Goal: Task Accomplishment & Management: Use online tool/utility

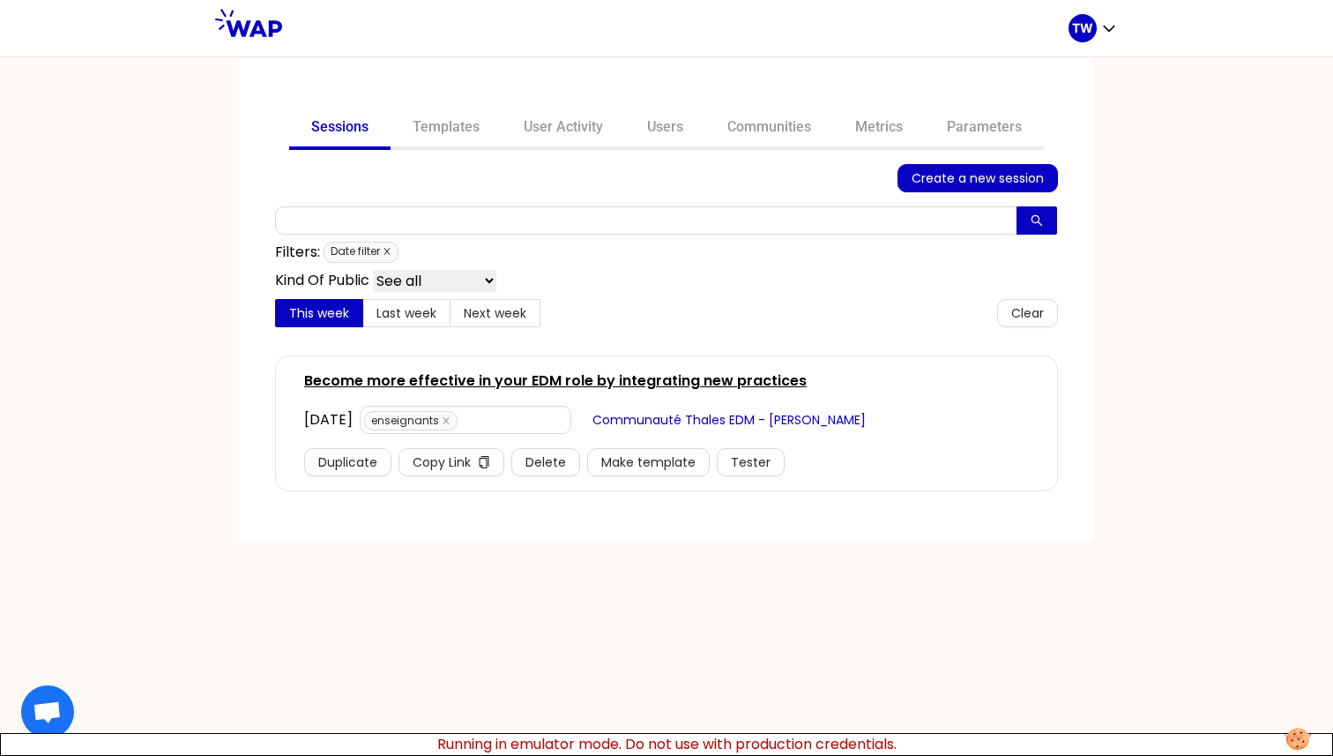
click at [383, 253] on icon "close" at bounding box center [387, 251] width 9 height 9
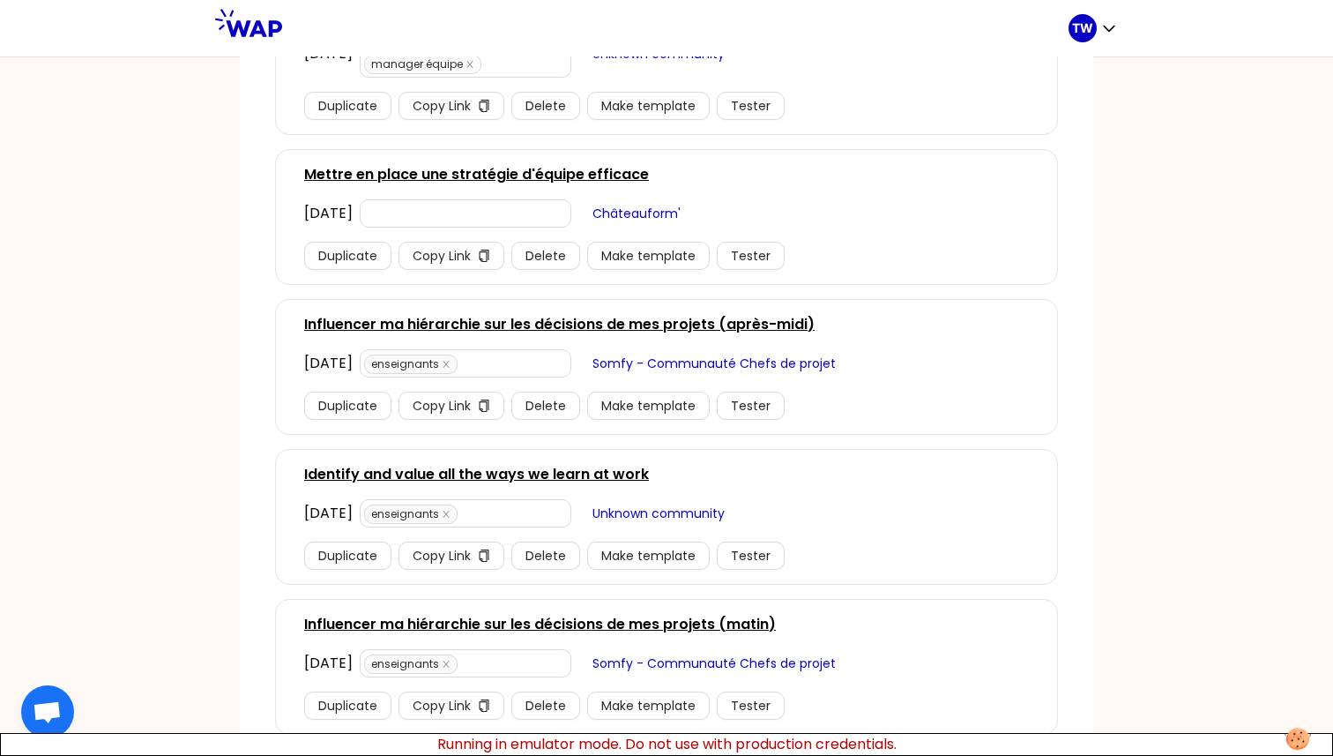
scroll to position [2543, 0]
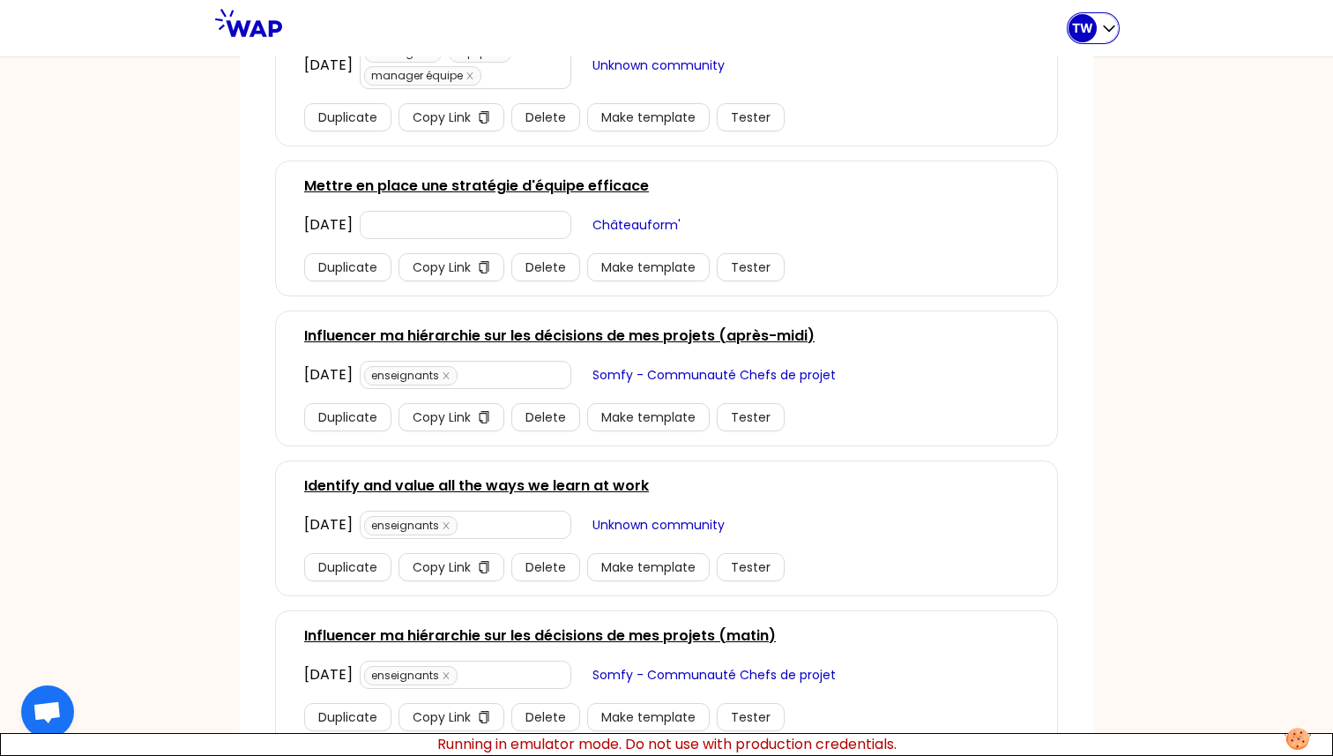
click at [1099, 32] on div "TW" at bounding box center [1093, 28] width 49 height 28
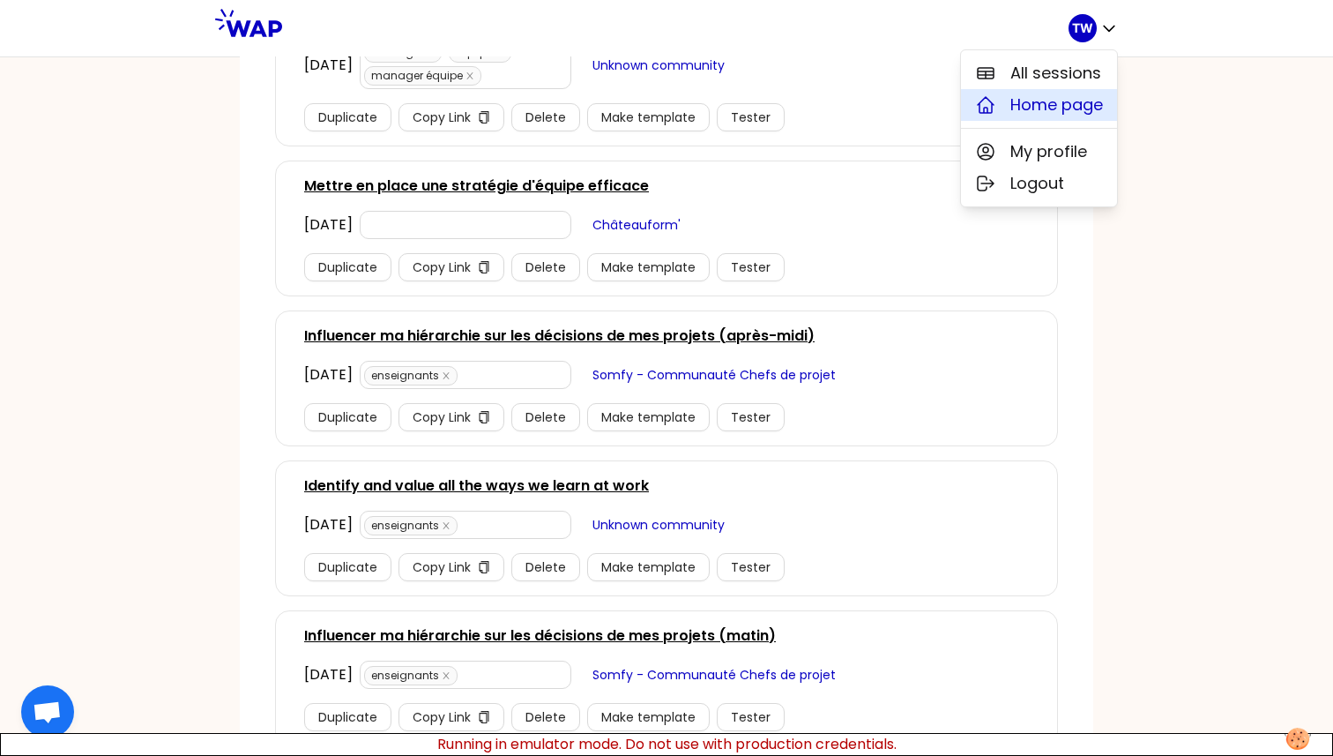
click at [1063, 105] on span "Home page" at bounding box center [1057, 105] width 93 height 25
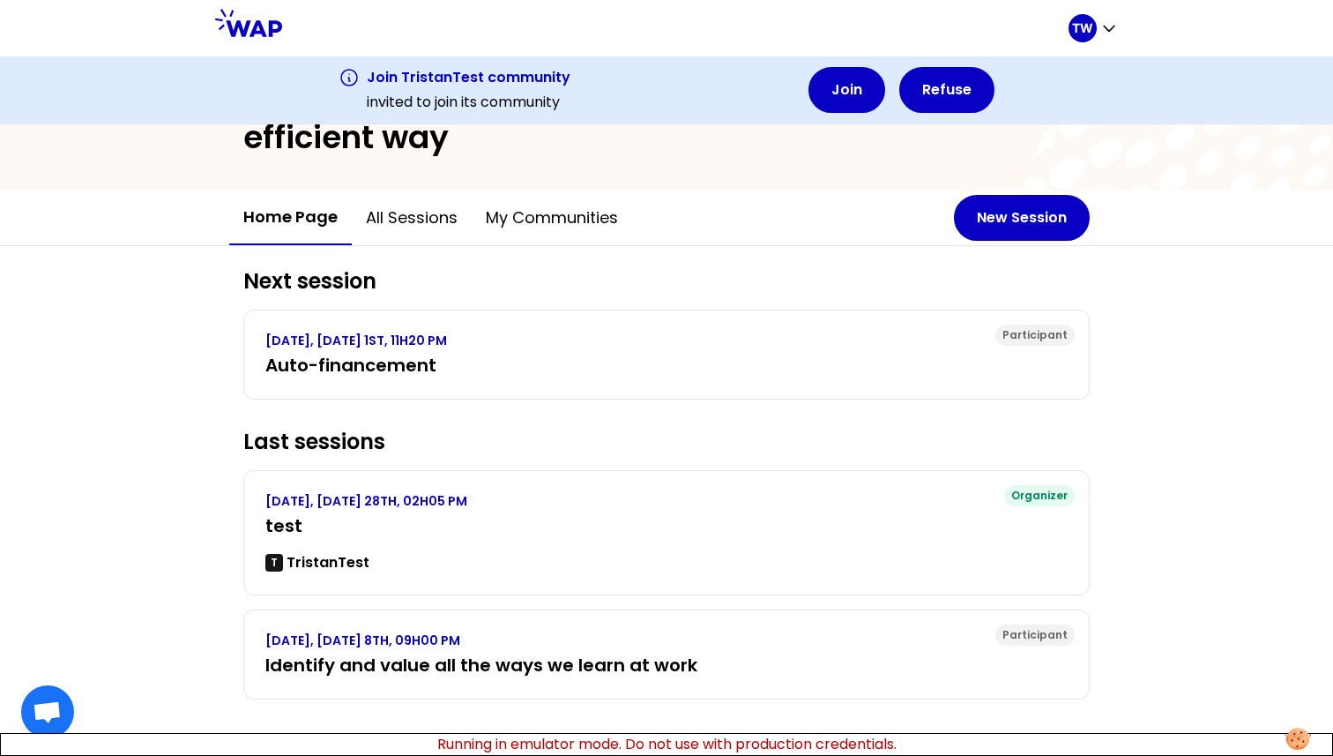
scroll to position [102, 0]
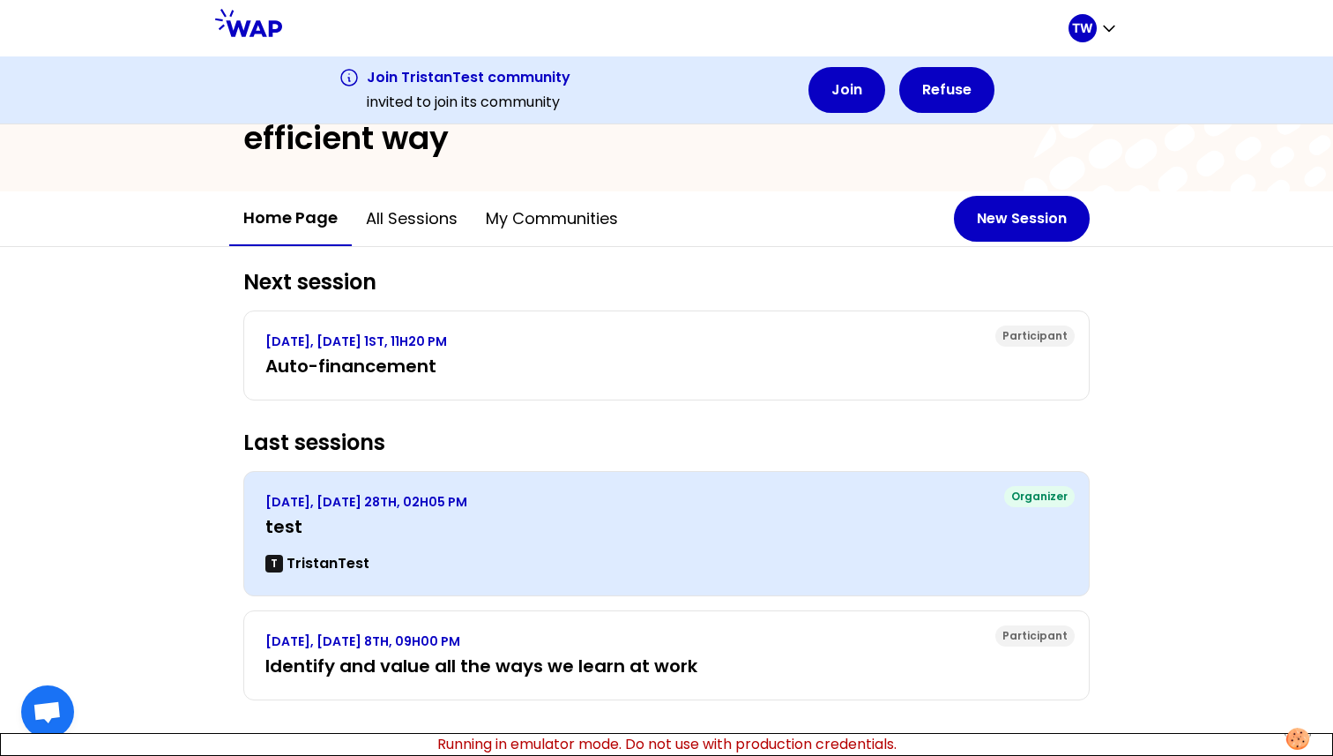
click at [481, 514] on h3 "test" at bounding box center [666, 526] width 802 height 25
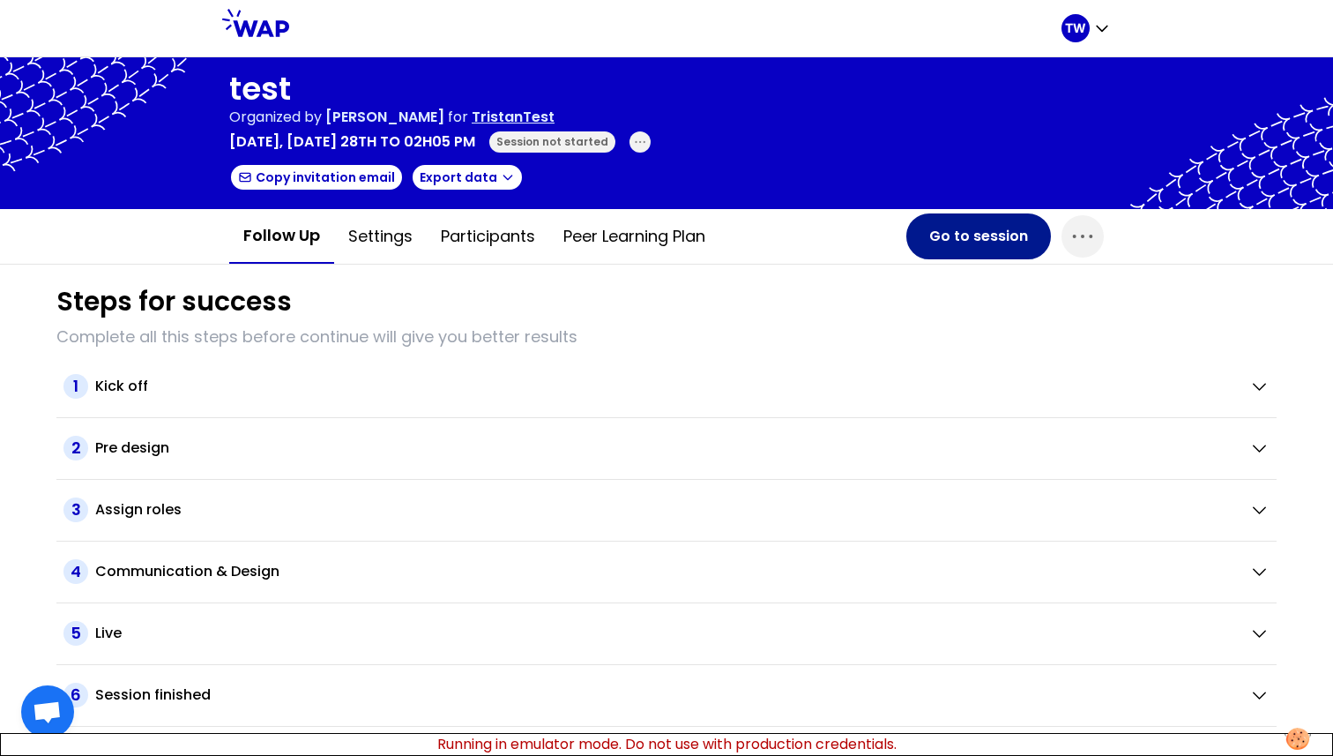
click at [951, 236] on button "Go to session" at bounding box center [979, 236] width 145 height 46
click at [616, 138] on div "Session not started" at bounding box center [552, 141] width 126 height 21
click at [966, 241] on button "Go to session" at bounding box center [979, 236] width 145 height 46
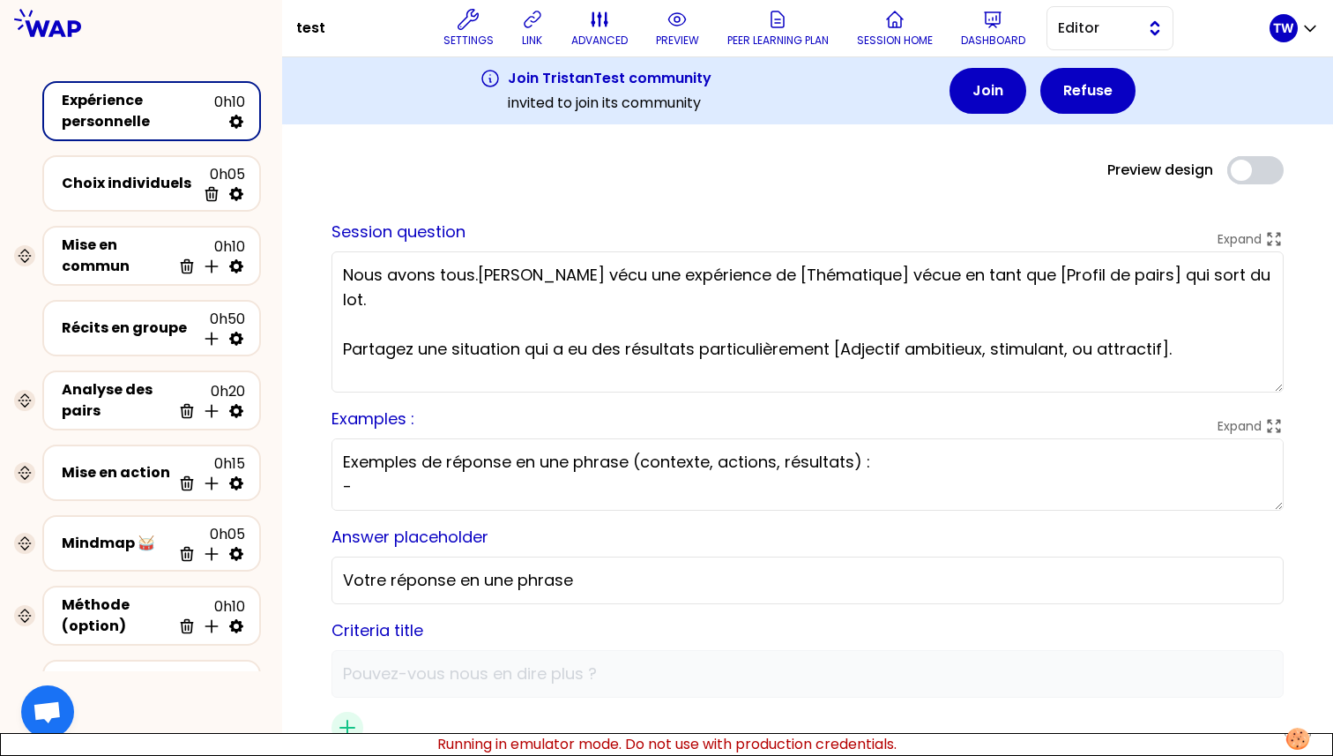
click at [1110, 34] on span "Editor" at bounding box center [1097, 28] width 79 height 21
click at [1093, 93] on span "Facilitator" at bounding box center [1121, 100] width 76 height 21
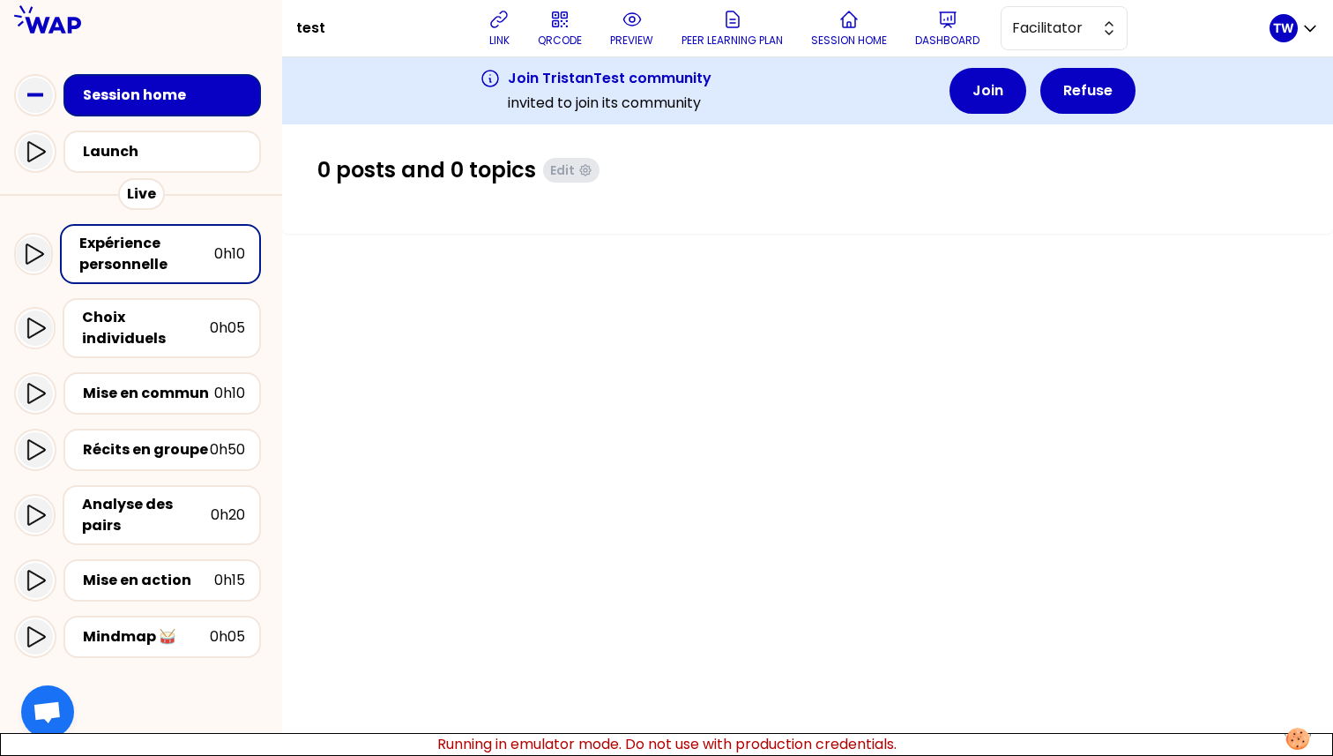
click at [173, 176] on div "Launch" at bounding box center [141, 151] width 254 height 56
click at [175, 161] on div "Launch" at bounding box center [167, 151] width 169 height 21
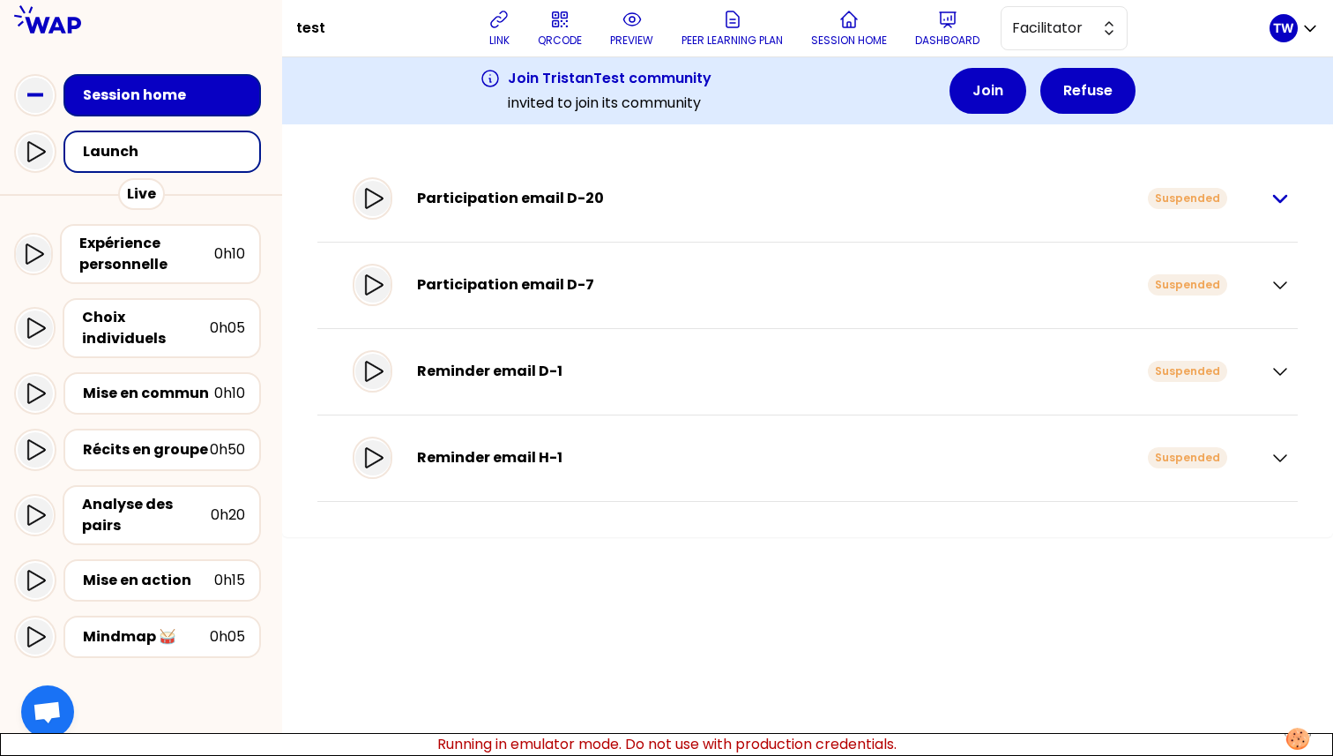
click at [1276, 201] on icon "button" at bounding box center [1280, 198] width 21 height 21
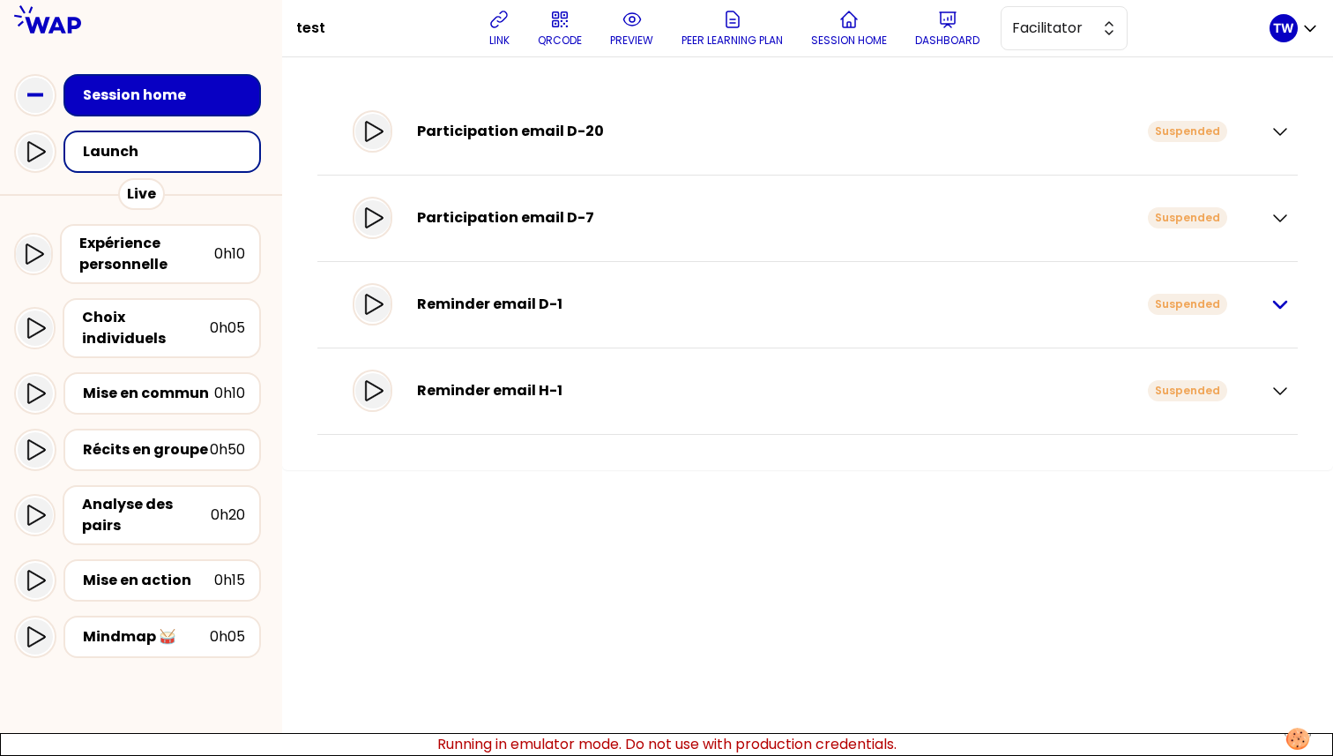
click at [1274, 309] on icon "button" at bounding box center [1280, 304] width 21 height 21
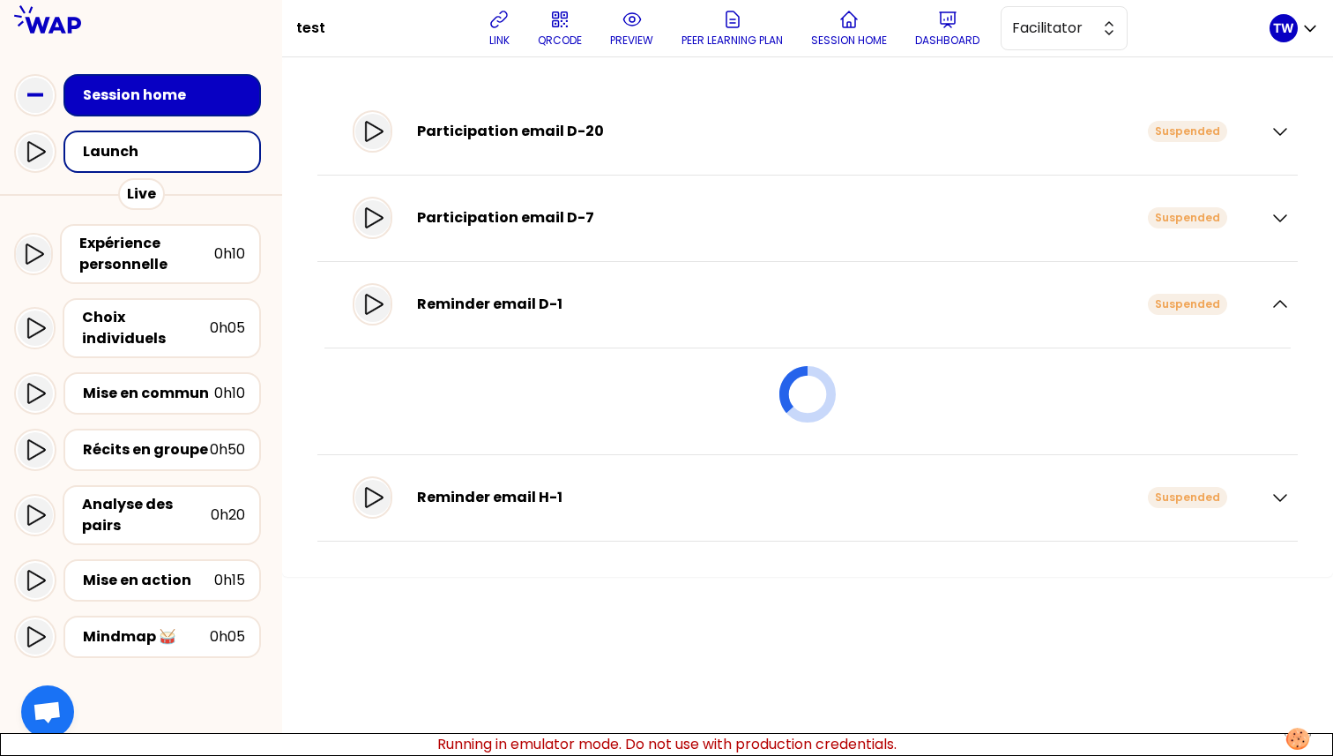
click at [1245, 325] on div "Reminder email D-1 Suspended" at bounding box center [797, 304] width 917 height 49
click at [1274, 318] on div "Reminder email D-1 Suspended" at bounding box center [808, 305] width 966 height 50
click at [1274, 308] on icon "button" at bounding box center [1280, 304] width 21 height 21
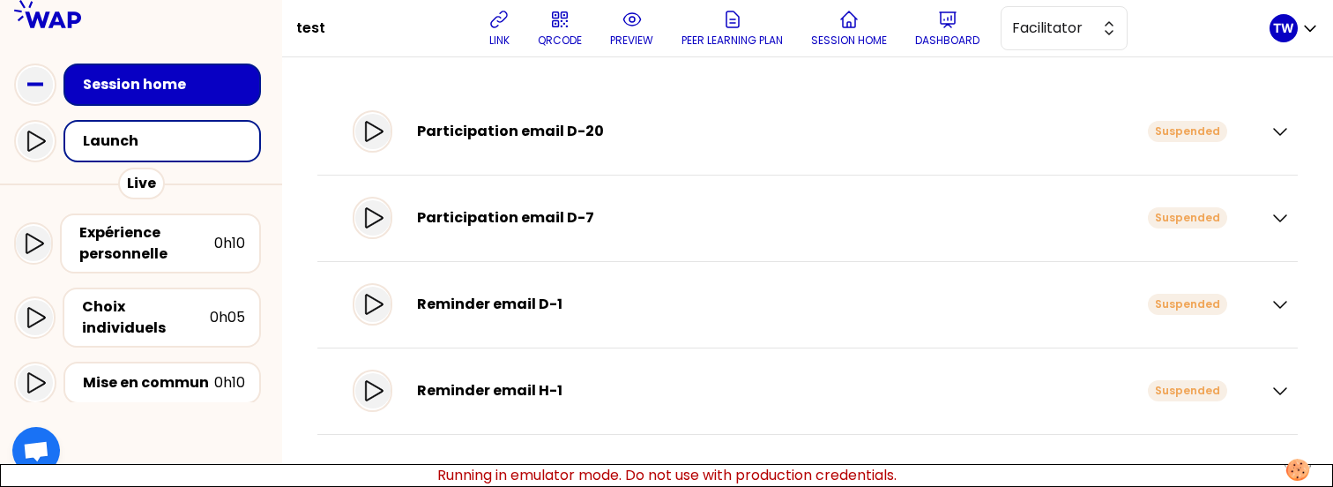
click at [1287, 143] on div "Participation email D-20 Suspended" at bounding box center [808, 132] width 966 height 50
click at [1281, 127] on icon "button" at bounding box center [1280, 131] width 21 height 21
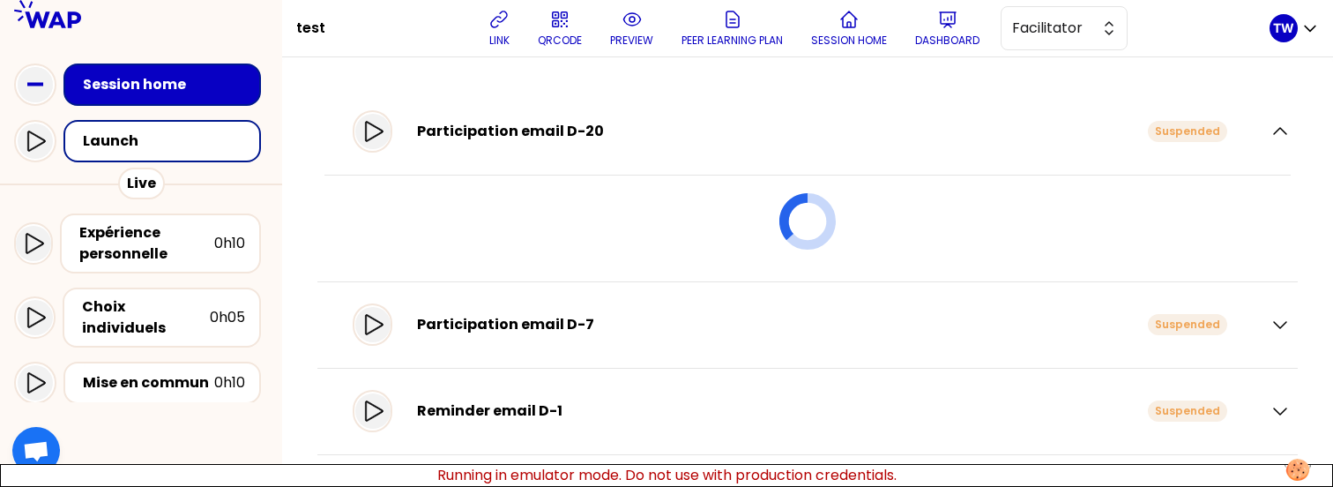
click at [1281, 129] on div "Participation email D-20 Suspended" at bounding box center [807, 185] width 981 height 193
click at [1270, 128] on icon "button" at bounding box center [1280, 131] width 21 height 21
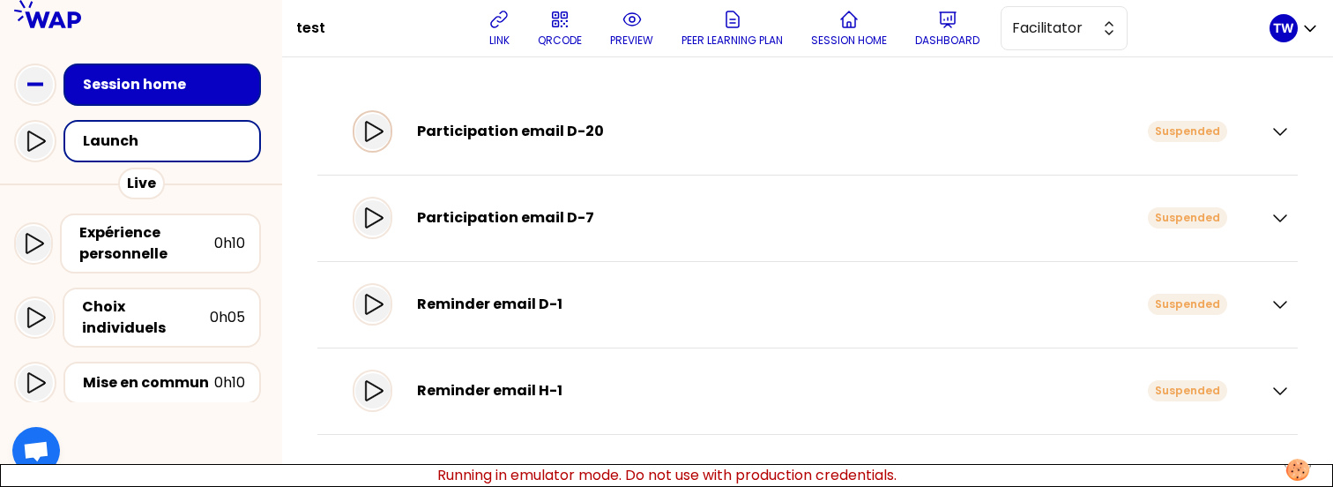
click at [382, 138] on icon at bounding box center [374, 131] width 18 height 20
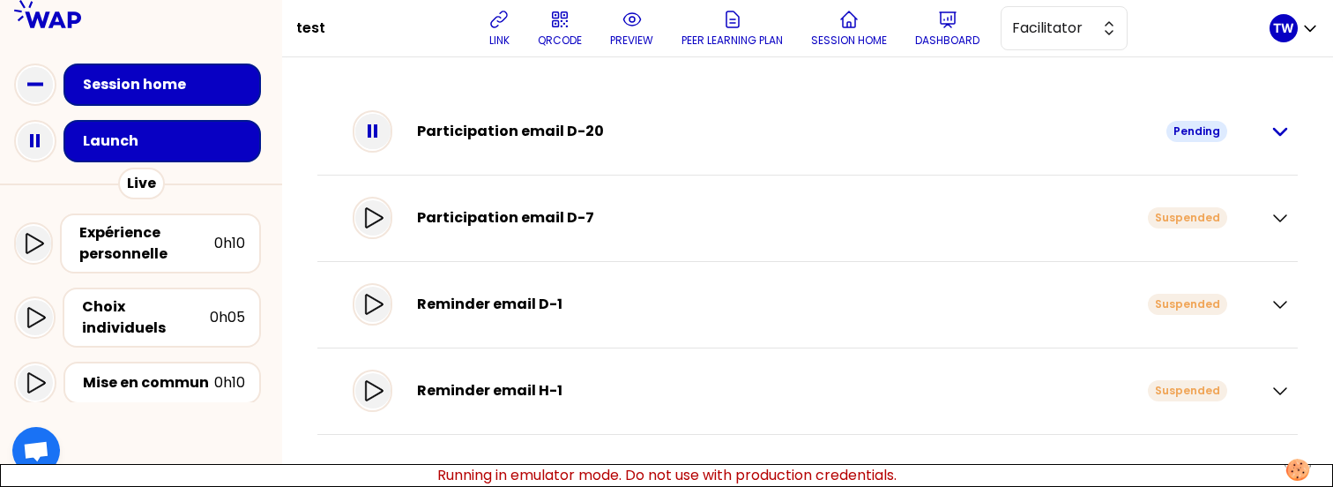
click at [1274, 127] on icon "button" at bounding box center [1280, 131] width 21 height 21
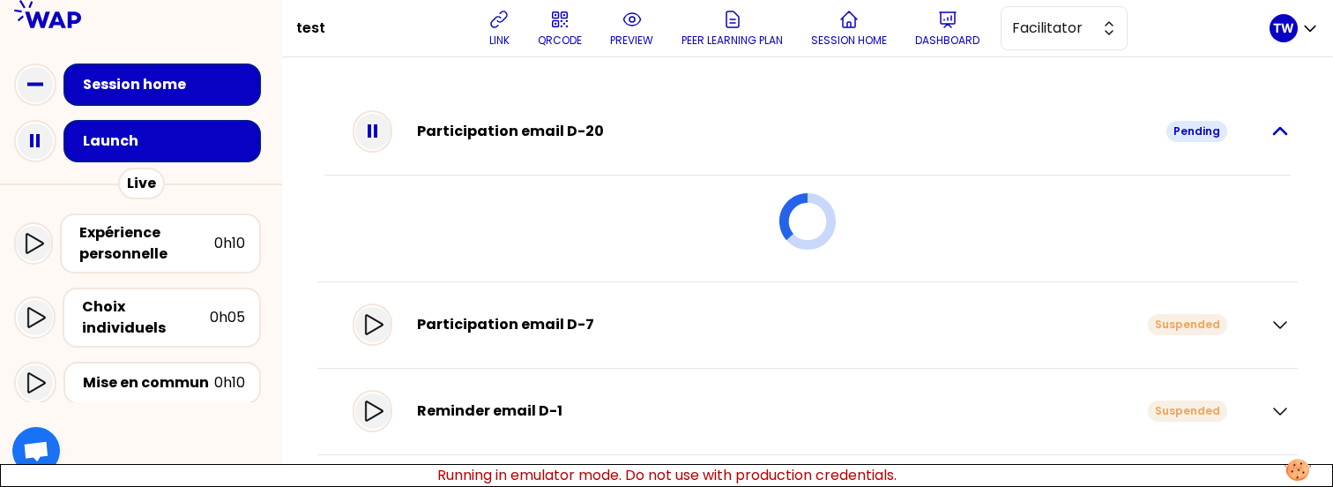
click at [1274, 127] on icon "button" at bounding box center [1280, 131] width 21 height 21
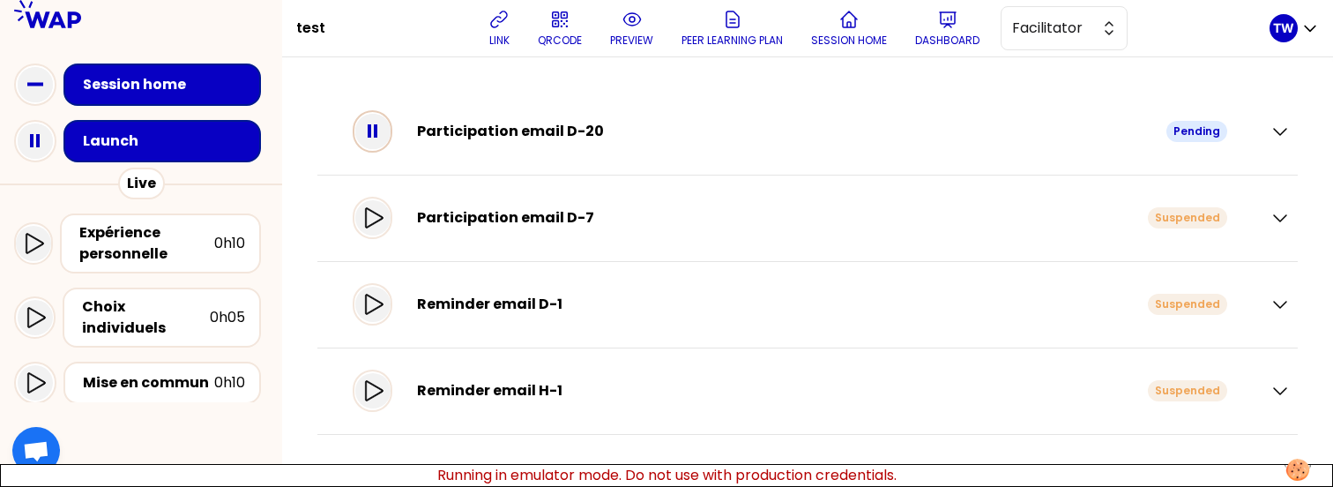
click at [391, 133] on icon at bounding box center [372, 131] width 35 height 35
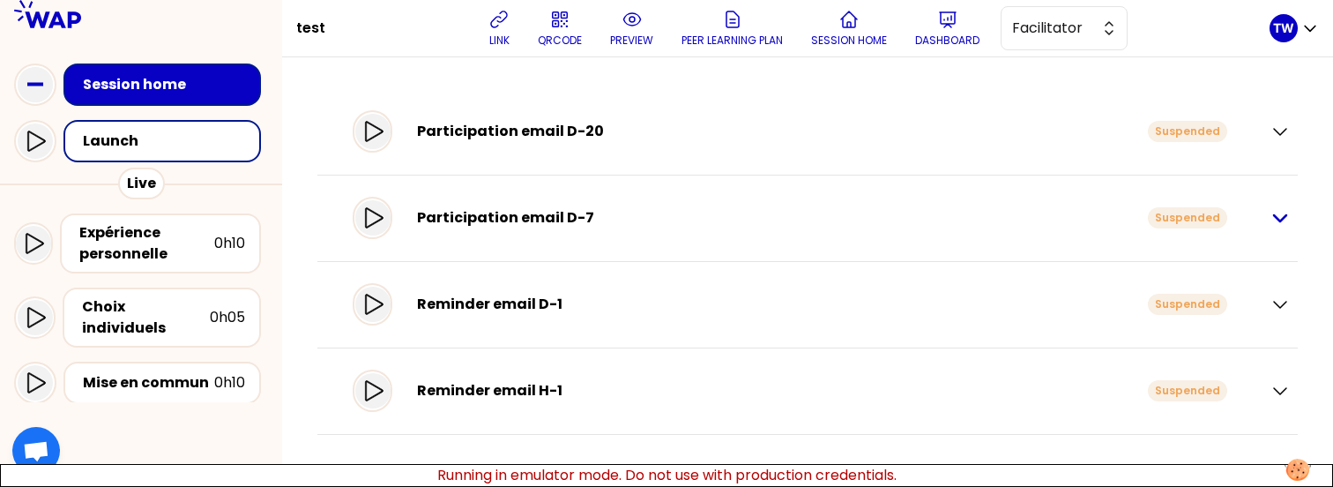
click at [1287, 212] on icon "button" at bounding box center [1280, 217] width 21 height 21
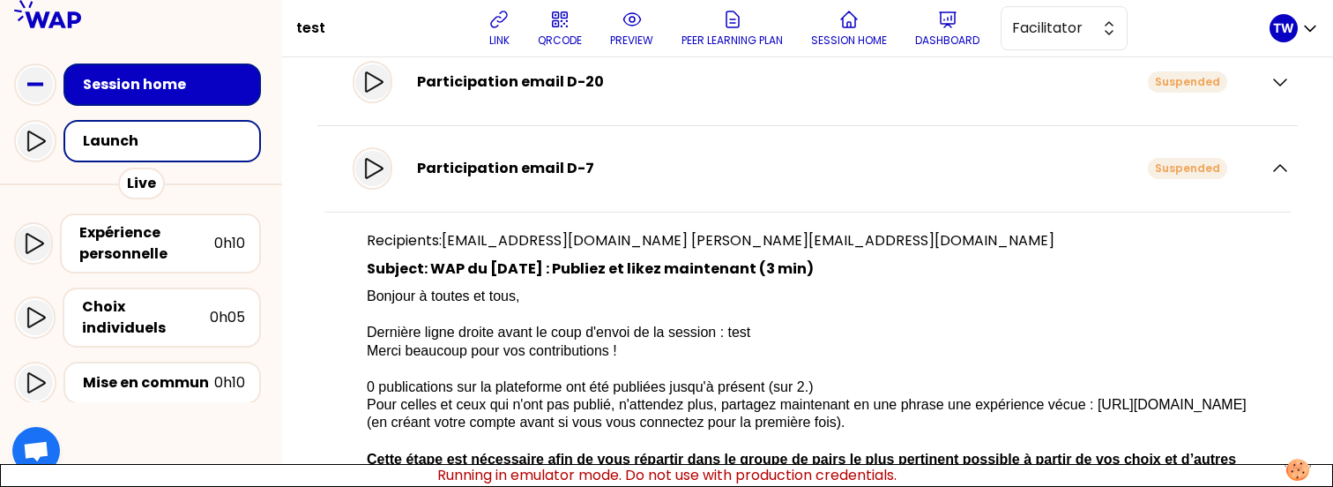
scroll to position [51, 0]
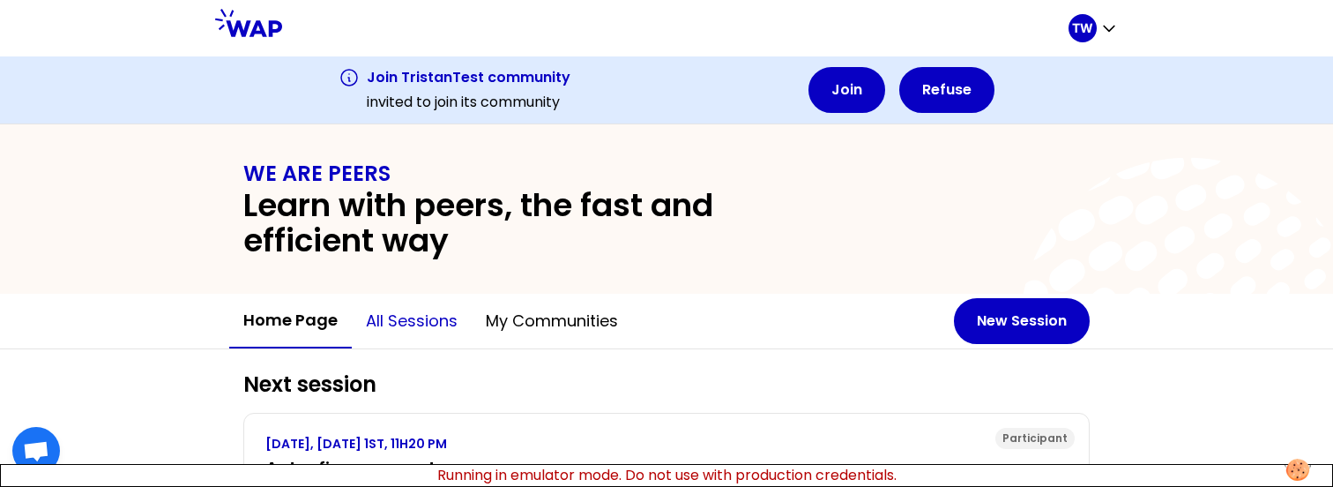
click at [400, 332] on button "All sessions" at bounding box center [412, 321] width 120 height 53
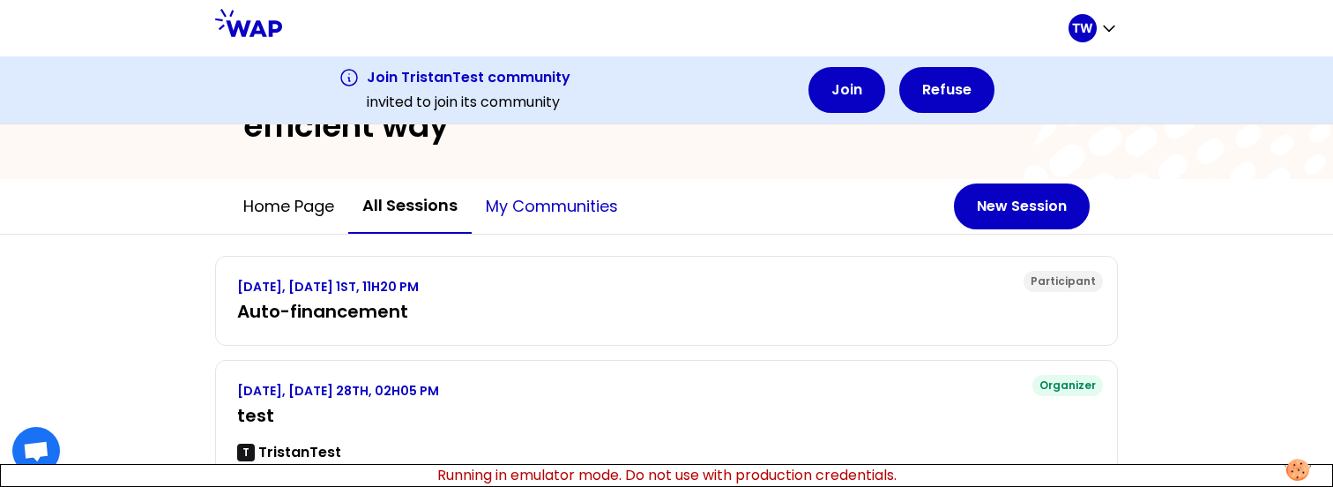
scroll to position [273, 0]
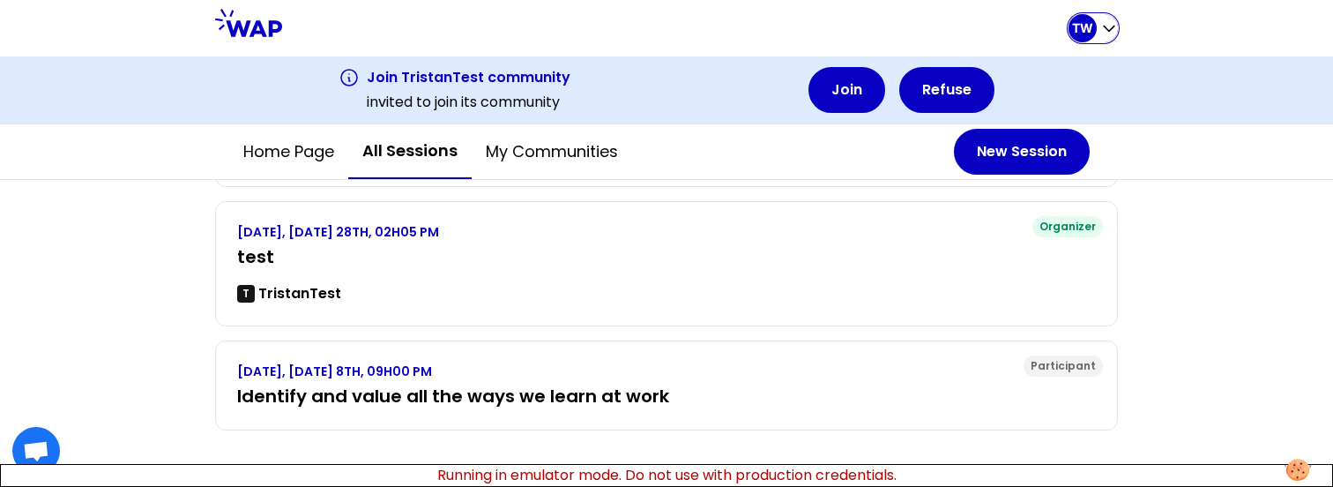
click at [1108, 36] on icon "button" at bounding box center [1110, 28] width 18 height 18
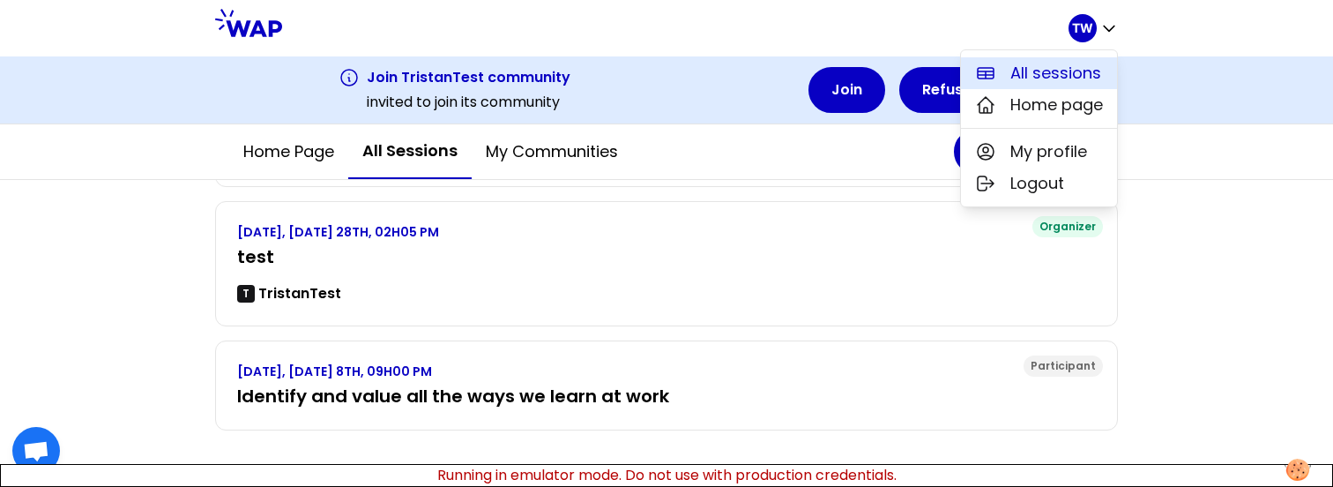
click at [1090, 80] on span "All sessions" at bounding box center [1056, 73] width 91 height 25
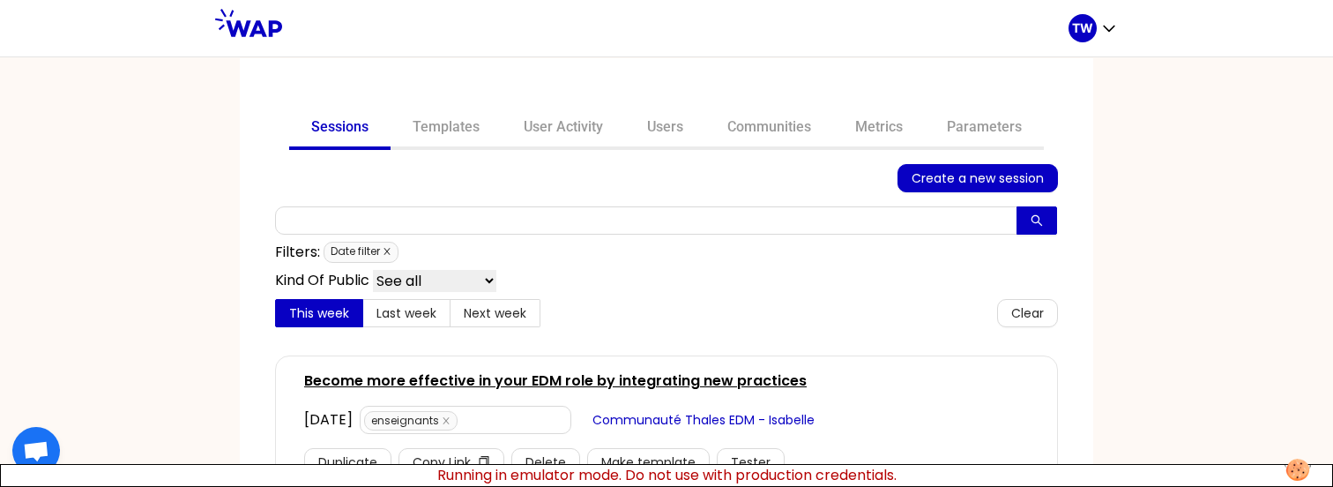
click at [383, 249] on icon "close" at bounding box center [387, 251] width 9 height 9
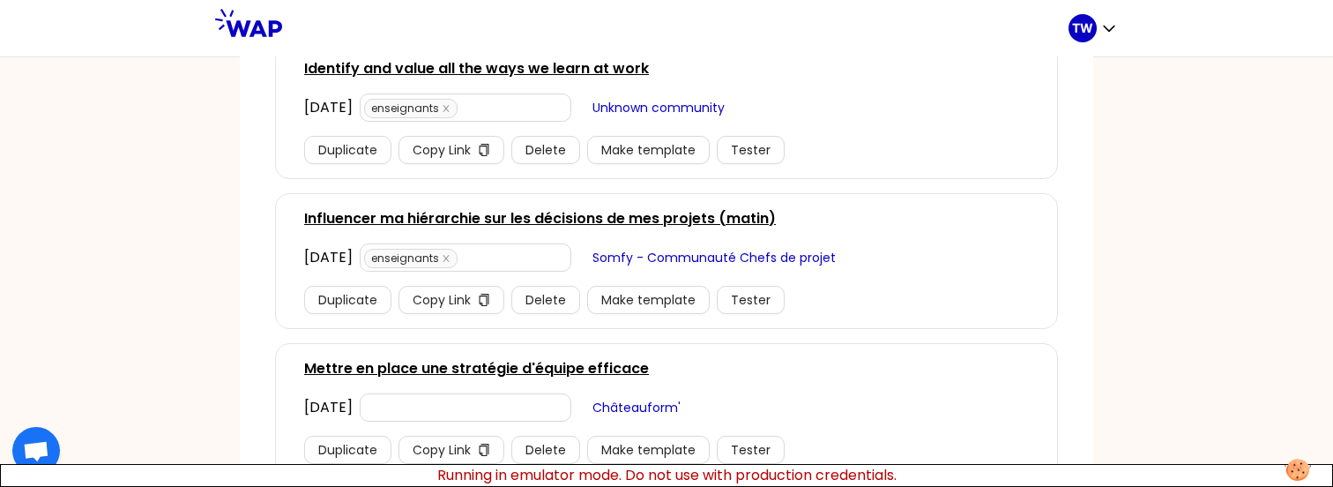
scroll to position [3025, 0]
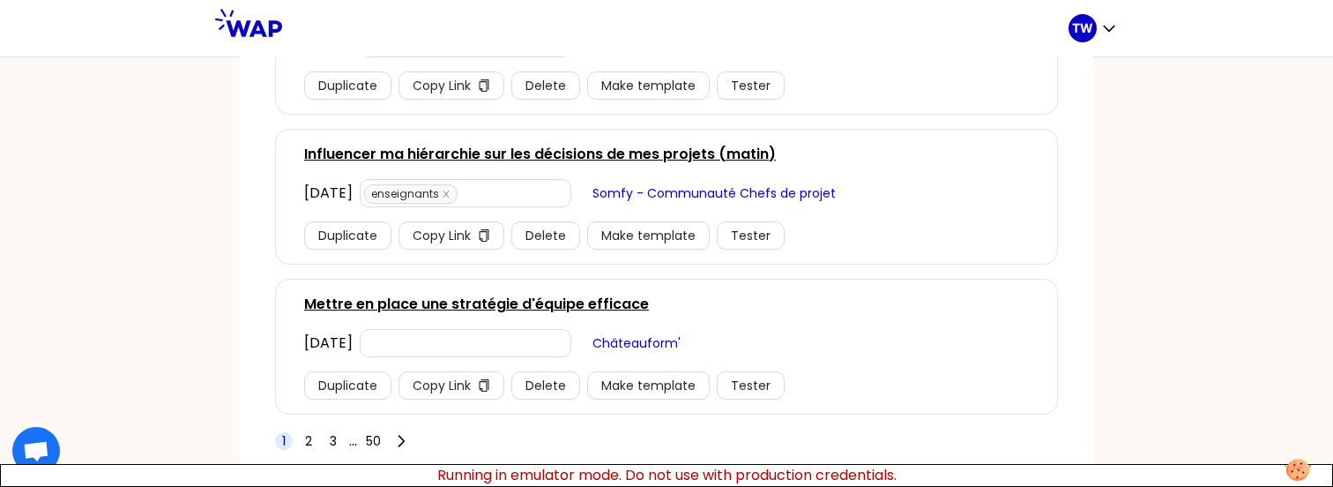
click at [574, 311] on link "Mettre en place une stratégie d'équipe efficace" at bounding box center [476, 304] width 345 height 21
